Goal: Register for event/course

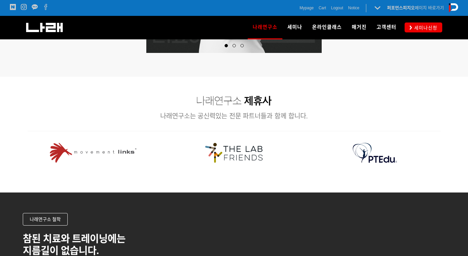
scroll to position [892, 0]
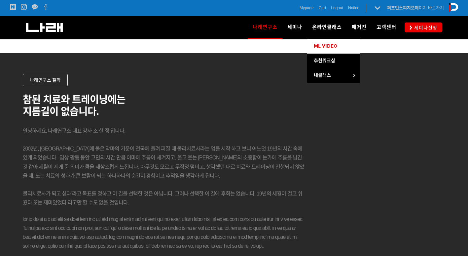
click at [327, 48] on span "ML VIDEO" at bounding box center [326, 46] width 24 height 6
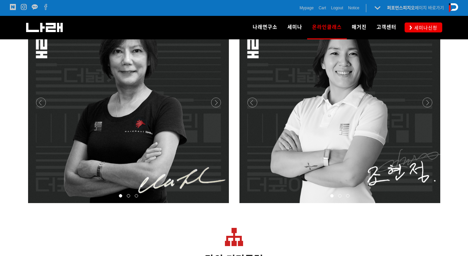
scroll to position [2280, 0]
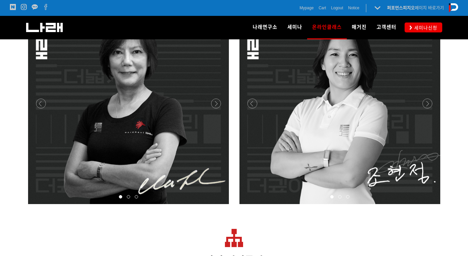
click at [215, 204] on div at bounding box center [129, 204] width 202 height 0
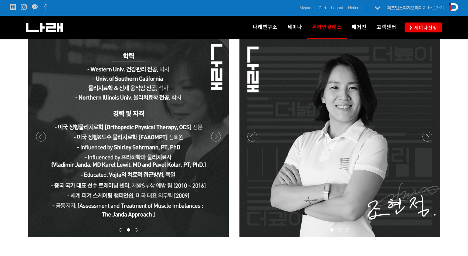
scroll to position [2247, 0]
click at [219, 237] on div at bounding box center [129, 237] width 202 height 0
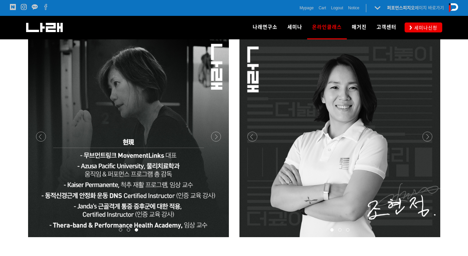
click at [219, 237] on div at bounding box center [129, 237] width 202 height 0
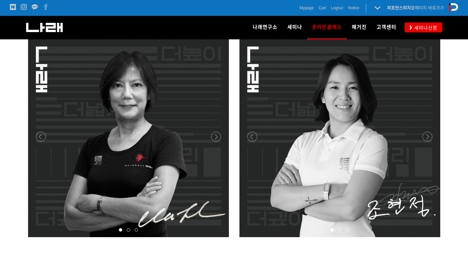
click at [219, 237] on div at bounding box center [129, 237] width 202 height 0
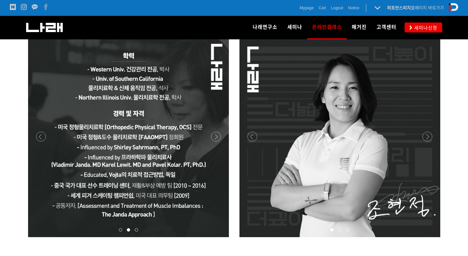
click at [219, 237] on div at bounding box center [129, 237] width 202 height 0
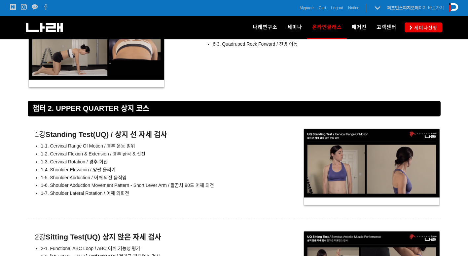
scroll to position [3106, 0]
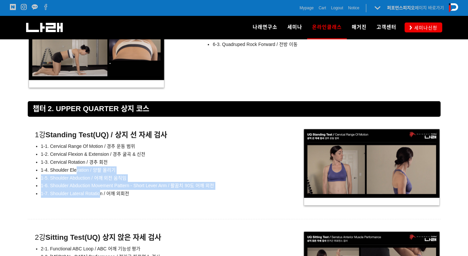
drag, startPoint x: 75, startPoint y: 168, endPoint x: 104, endPoint y: 197, distance: 40.9
click at [104, 197] on div "1강 Standing Test(UQ) / 상지 선 자세 검사 1-1. Cervical Range Of Motion / 경추 운동 범위 1-2.…" at bounding box center [148, 164] width 241 height 74
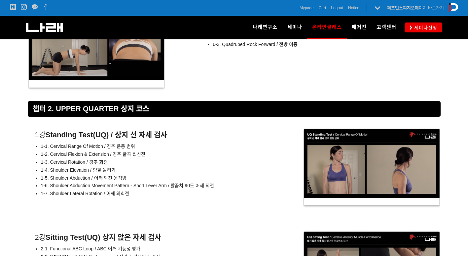
drag, startPoint x: 104, startPoint y: 197, endPoint x: 224, endPoint y: 220, distance: 121.8
click at [224, 220] on div at bounding box center [234, 224] width 413 height 11
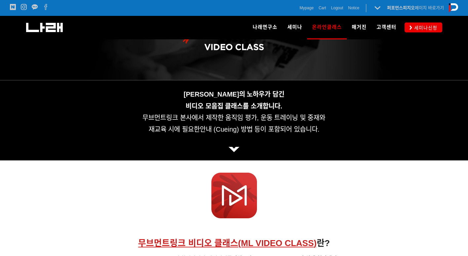
scroll to position [86, 0]
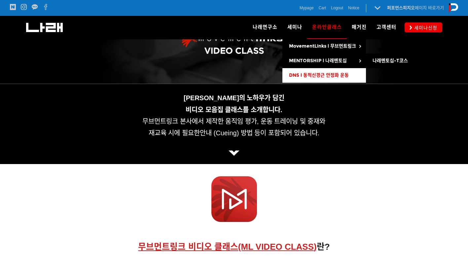
click at [300, 75] on span "DNS l 동적신경근 안정화 운동" at bounding box center [319, 75] width 60 height 6
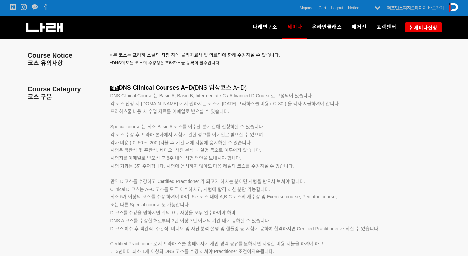
scroll to position [1024, 0]
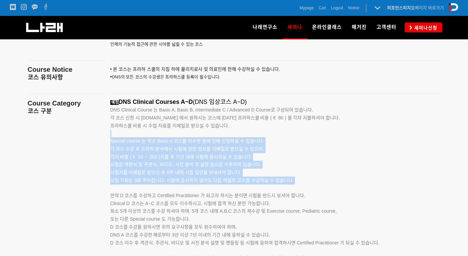
drag, startPoint x: 178, startPoint y: 134, endPoint x: 218, endPoint y: 187, distance: 66.9
click at [218, 187] on div "예정 DNS Clinical Courses A~D (DNS 임상코스 A~D) DNS Clinical Course 는 Basic A, Basic…" at bounding box center [267, 195] width 314 height 194
drag, startPoint x: 218, startPoint y: 187, endPoint x: 309, endPoint y: 182, distance: 90.4
click at [309, 182] on p "시험 기회는 3회 주어집니다. 시험에 응시하지 않아도 다음 레벨의 코스를 수강하실 수 있습니다. 만약 D 코스를 수강하고 Certified P…" at bounding box center [267, 187] width 314 height 23
click at [313, 162] on p "각 코스 수강 후 프라하 본사에서 시험에 관한 정보를 이메일로 받으실 수 있으며, 각자 비용 ( € 50 ~ 200 )지불 후 기간 내에 시험…" at bounding box center [267, 160] width 314 height 31
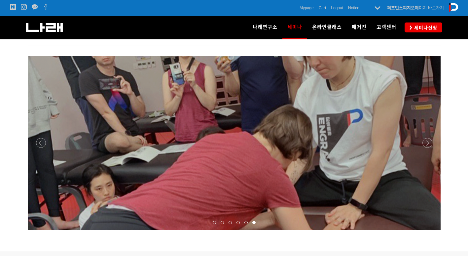
scroll to position [760, 0]
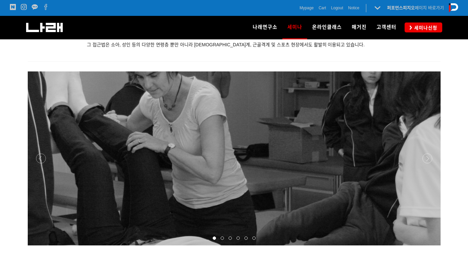
click at [426, 163] on p at bounding box center [234, 158] width 413 height 174
click at [426, 245] on div at bounding box center [234, 245] width 413 height 0
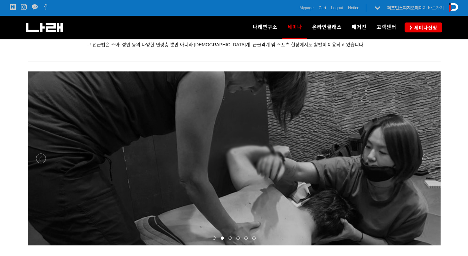
click at [426, 245] on div at bounding box center [234, 245] width 413 height 0
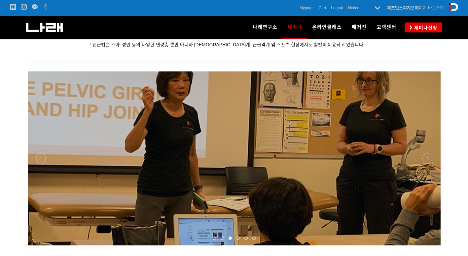
click at [340, 191] on p at bounding box center [234, 158] width 413 height 174
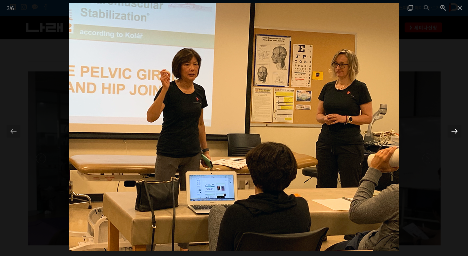
click at [456, 130] on div at bounding box center [455, 131] width 14 height 13
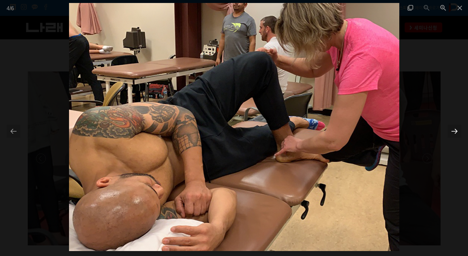
click at [456, 130] on div at bounding box center [455, 131] width 14 height 13
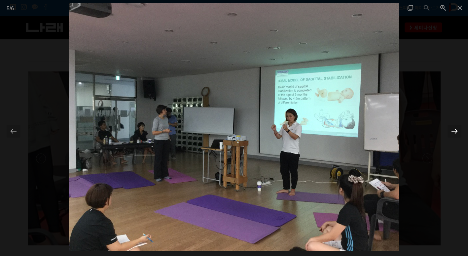
click at [456, 130] on div at bounding box center [455, 131] width 14 height 13
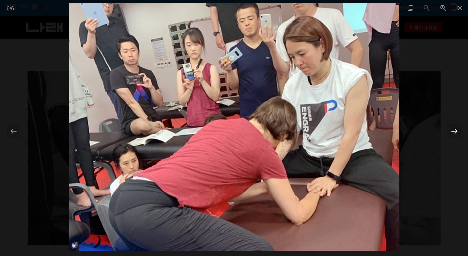
click at [455, 129] on div at bounding box center [455, 131] width 14 height 13
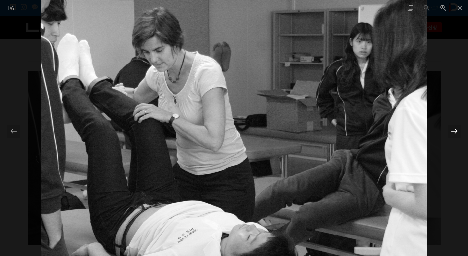
click at [455, 129] on div at bounding box center [455, 131] width 14 height 13
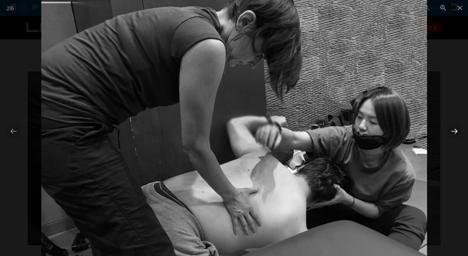
click at [455, 129] on div at bounding box center [455, 131] width 14 height 13
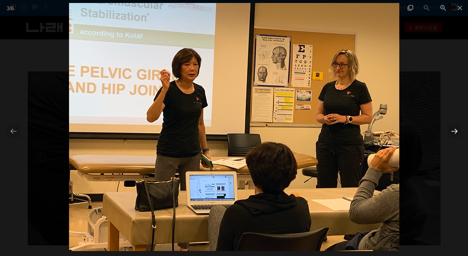
click at [455, 129] on div at bounding box center [455, 131] width 14 height 13
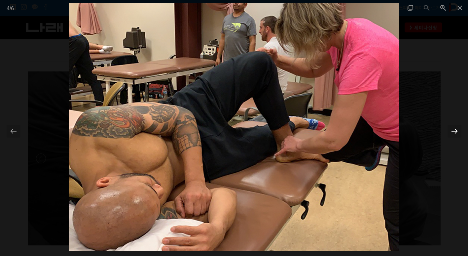
click at [455, 129] on div at bounding box center [455, 131] width 14 height 13
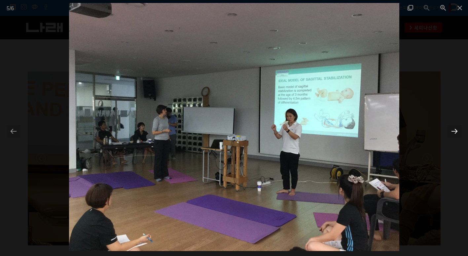
click at [451, 130] on div at bounding box center [455, 131] width 14 height 13
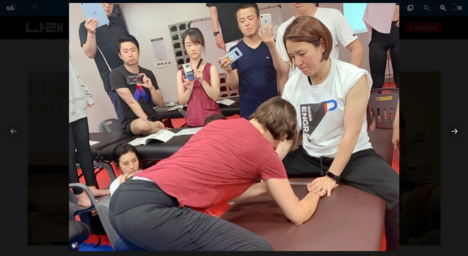
click at [451, 130] on div at bounding box center [455, 131] width 14 height 13
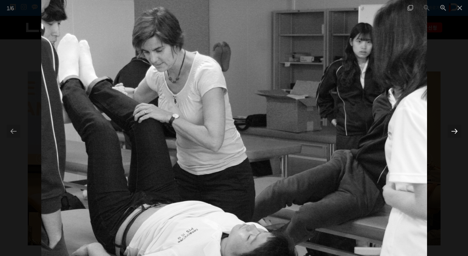
click at [451, 130] on div at bounding box center [455, 131] width 14 height 13
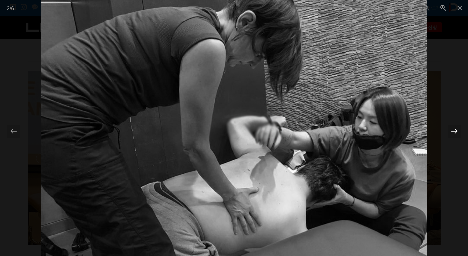
click at [451, 130] on div at bounding box center [455, 131] width 14 height 13
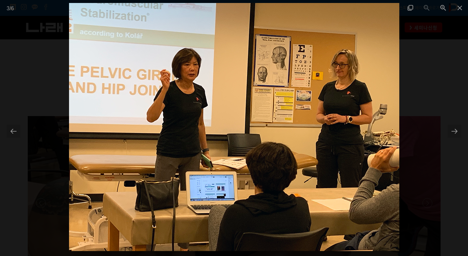
scroll to position [727, 0]
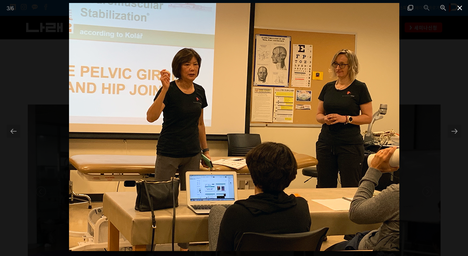
click at [456, 12] on span at bounding box center [460, 8] width 17 height 16
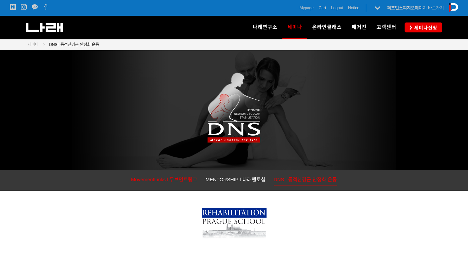
click at [138, 180] on span "MovementLinks l 무브먼트링크" at bounding box center [164, 179] width 66 height 6
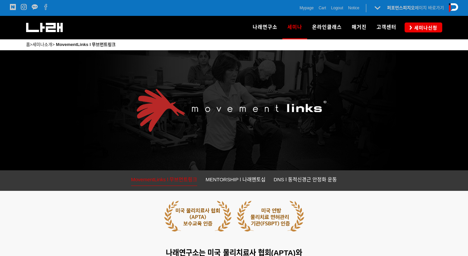
click at [42, 22] on div "나래연구소" at bounding box center [119, 27] width 187 height 23
click at [43, 25] on img at bounding box center [44, 27] width 37 height 9
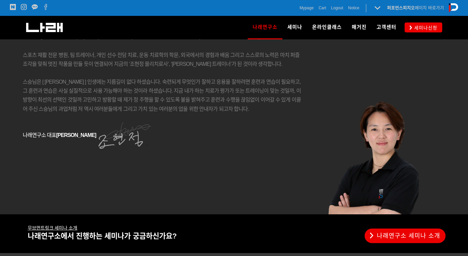
scroll to position [1166, 0]
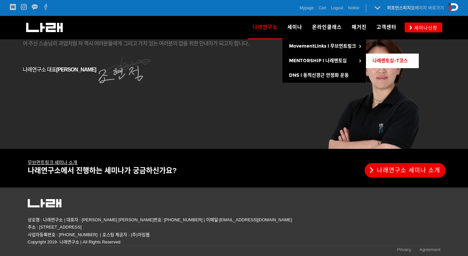
click at [385, 61] on span "나래멘토십-T코스" at bounding box center [390, 61] width 35 height 6
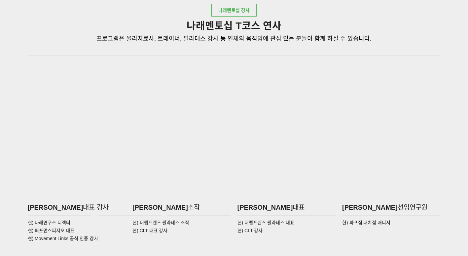
scroll to position [1024, 0]
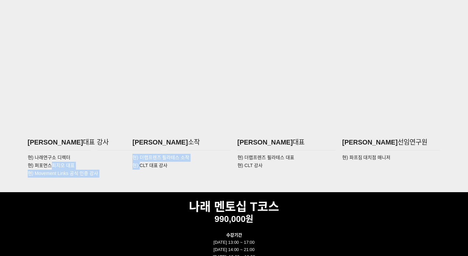
drag, startPoint x: 52, startPoint y: 162, endPoint x: 144, endPoint y: 165, distance: 92.9
click at [144, 165] on div "현) 나래연구소 디렉터 현) 퍼포먼스피지오 대표 현) Movement Links 공식 인증 강사 현) 더랩프렌즈 필라테스 소작 현) CLT 대…" at bounding box center [234, 165] width 420 height 27
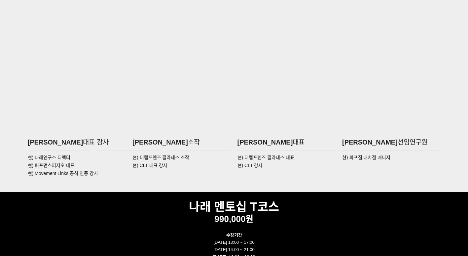
drag, startPoint x: 144, startPoint y: 165, endPoint x: 174, endPoint y: 170, distance: 30.0
click at [174, 169] on p "현) CLT 대표 강사" at bounding box center [182, 166] width 98 height 8
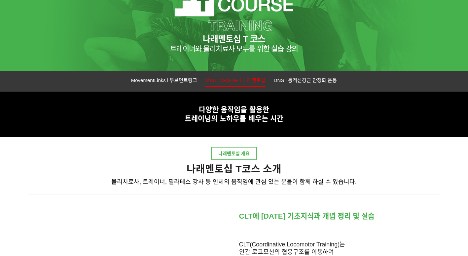
scroll to position [0, 0]
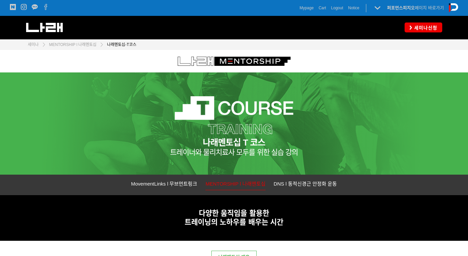
drag, startPoint x: 355, startPoint y: 209, endPoint x: 177, endPoint y: 67, distance: 227.2
click at [76, 43] on span "MENTORSHIP l 나래멘토십" at bounding box center [73, 44] width 48 height 5
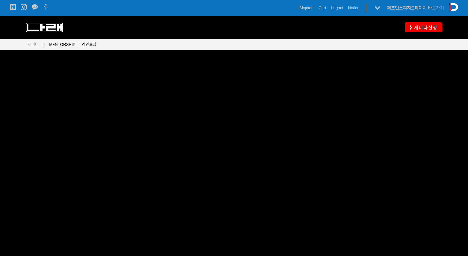
click at [40, 28] on img at bounding box center [44, 27] width 37 height 9
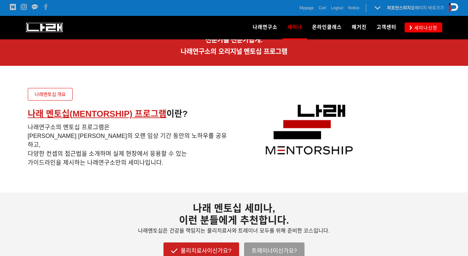
scroll to position [165, 0]
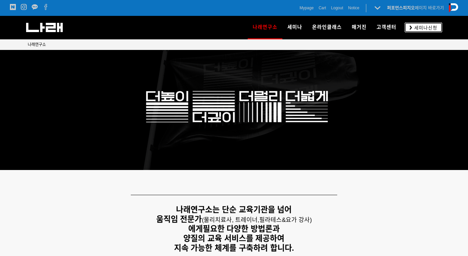
click at [418, 30] on span "세미나신청" at bounding box center [424, 27] width 25 height 7
